Goal: Information Seeking & Learning: Learn about a topic

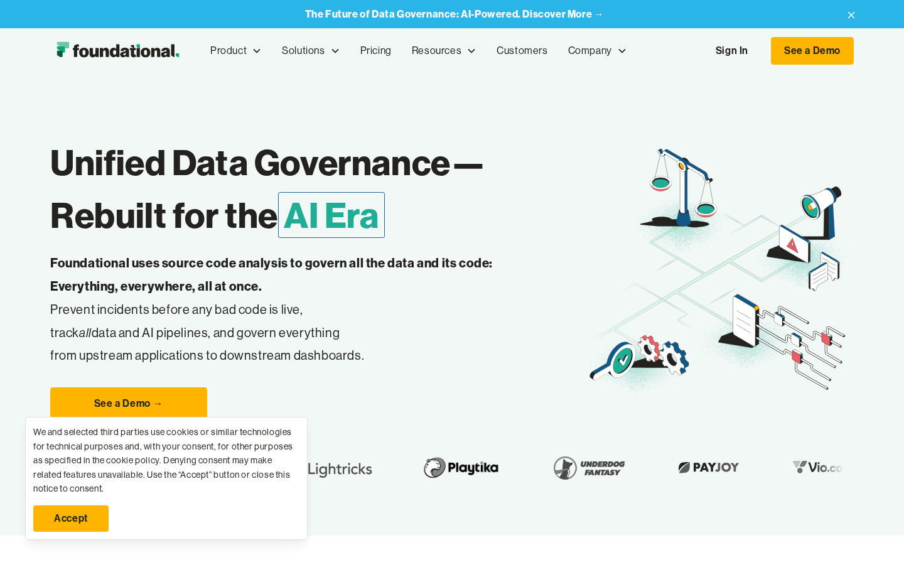
scroll to position [0, 1231]
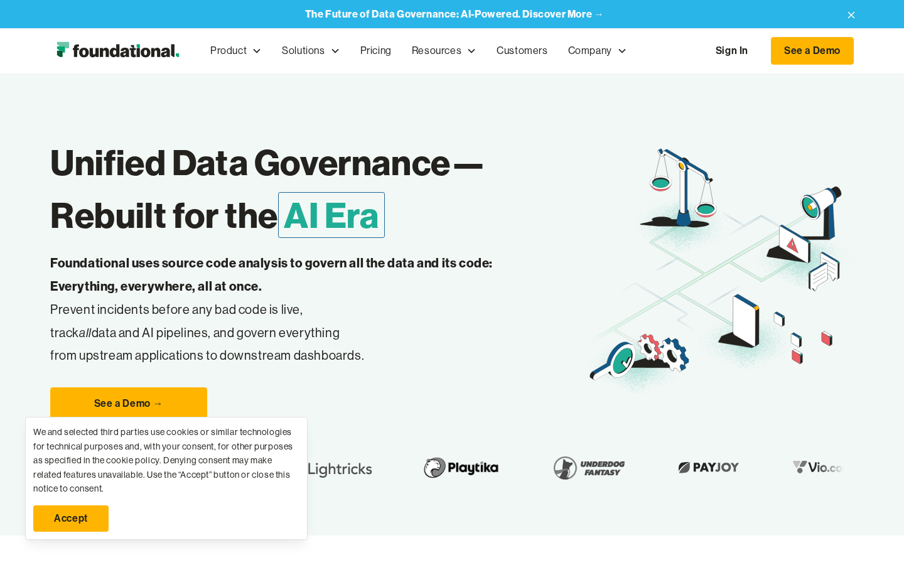
scroll to position [563, 0]
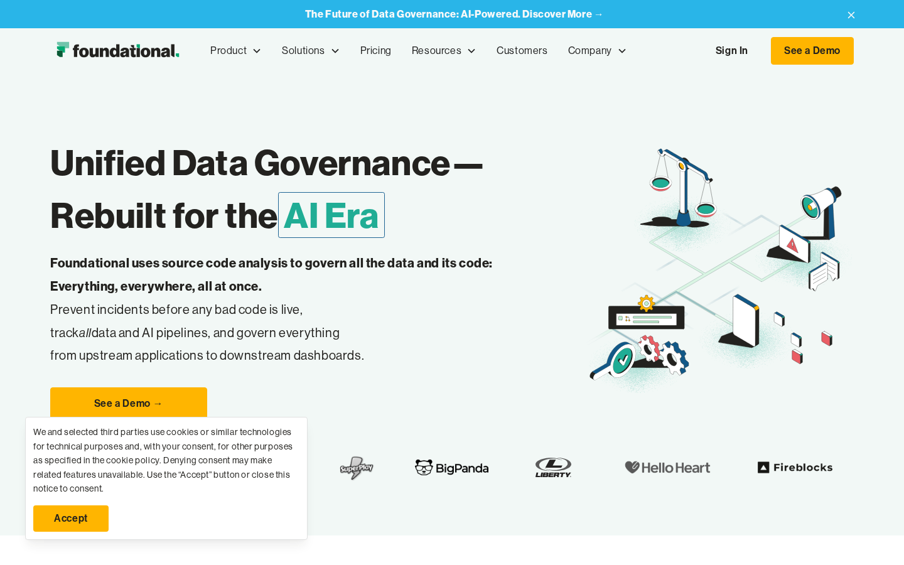
scroll to position [0, 1232]
